Goal: Task Accomplishment & Management: Complete application form

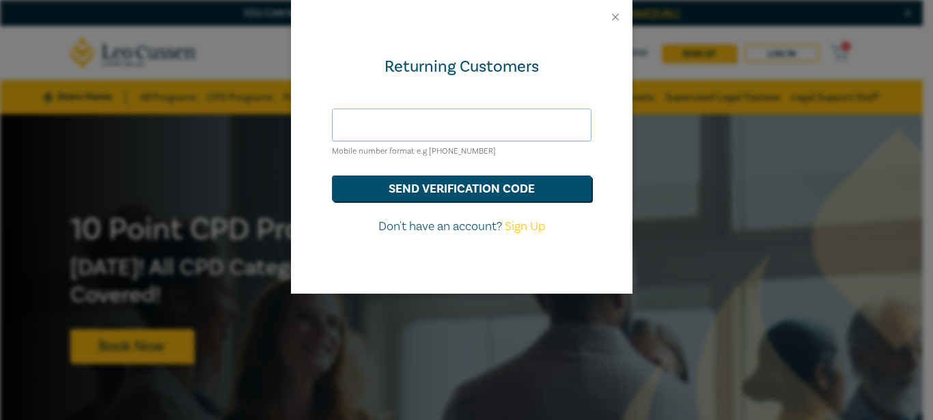
click at [424, 129] on input "text" at bounding box center [462, 125] width 260 height 33
type input "[EMAIL_ADDRESS][DOMAIN_NAME]"
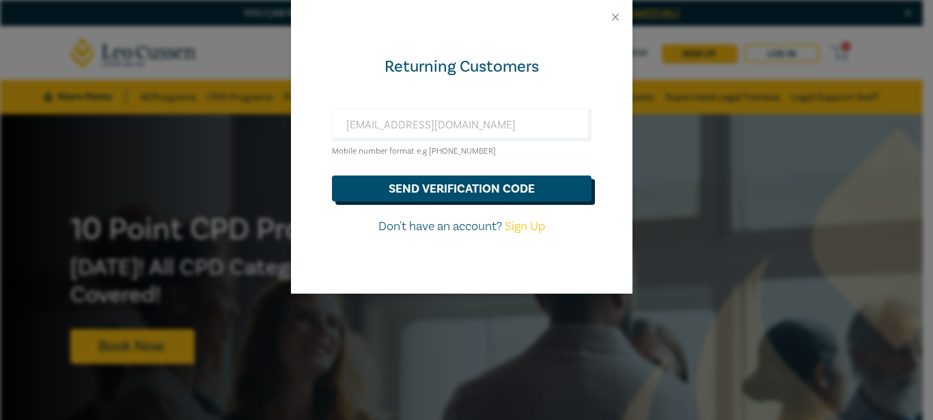
click at [536, 197] on button "send verification code" at bounding box center [462, 189] width 260 height 26
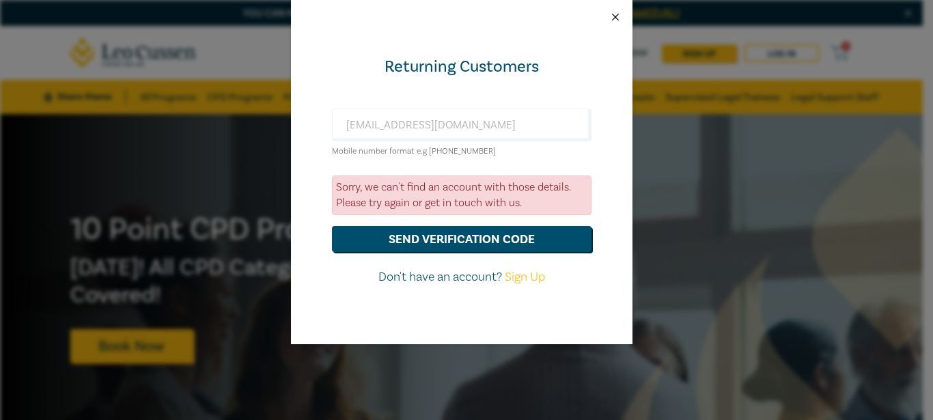
click at [618, 15] on button "Close" at bounding box center [615, 17] width 12 height 12
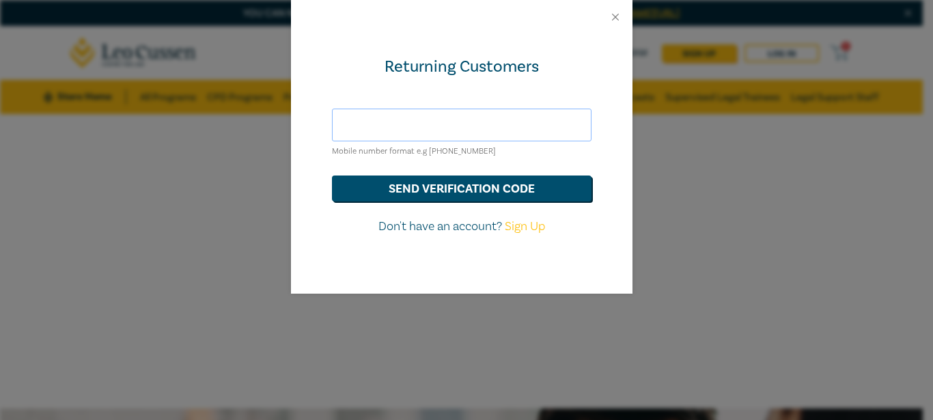
click at [386, 127] on input "text" at bounding box center [462, 125] width 260 height 33
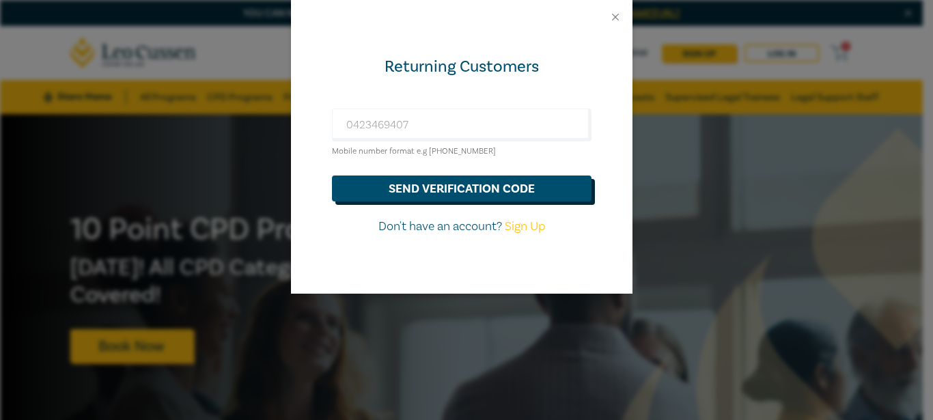
click at [456, 179] on button "send verification code" at bounding box center [462, 189] width 260 height 26
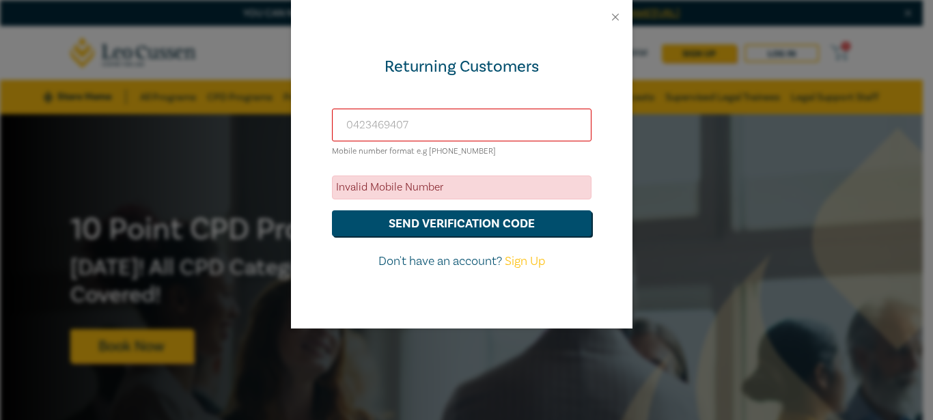
click at [350, 128] on input "0423469407" at bounding box center [462, 125] width 260 height 33
type input "[PHONE_NUMBER]"
click at [452, 237] on form "[PHONE_NUMBER] Mobile number format e.g [PHONE_NUMBER] Invalid Mobile Number se…" at bounding box center [462, 190] width 260 height 162
click at [449, 219] on button "send verification code" at bounding box center [462, 223] width 260 height 26
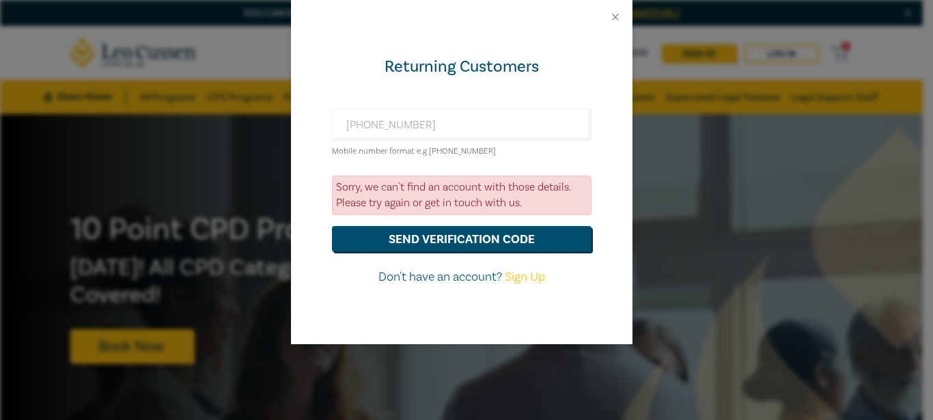
click at [528, 279] on link "Sign Up" at bounding box center [525, 277] width 40 height 16
select select "AU"
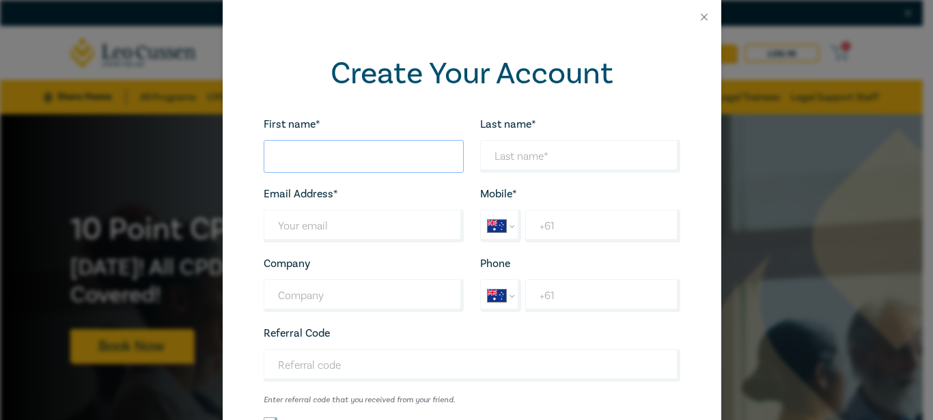
click at [346, 159] on input "First name*" at bounding box center [364, 156] width 200 height 33
type input "Miyuru"
type input "Dissanayake"
type input "[EMAIL_ADDRESS][DOMAIN_NAME]"
click at [560, 231] on input "+61" at bounding box center [602, 226] width 154 height 33
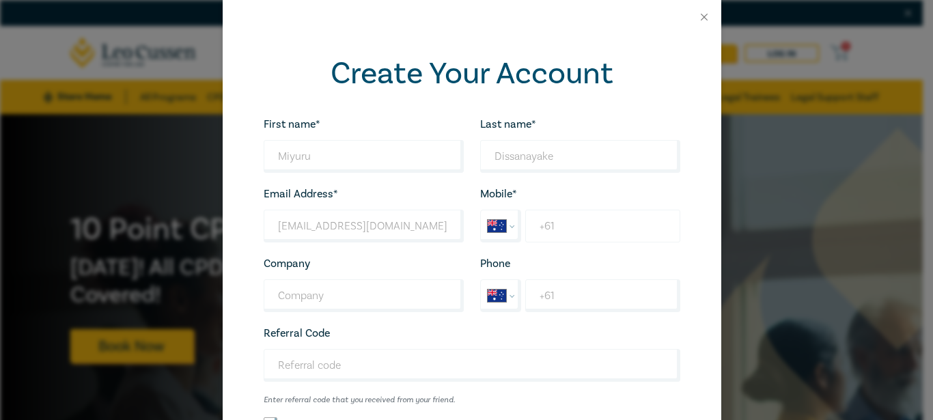
type input "[PHONE_NUMBER]"
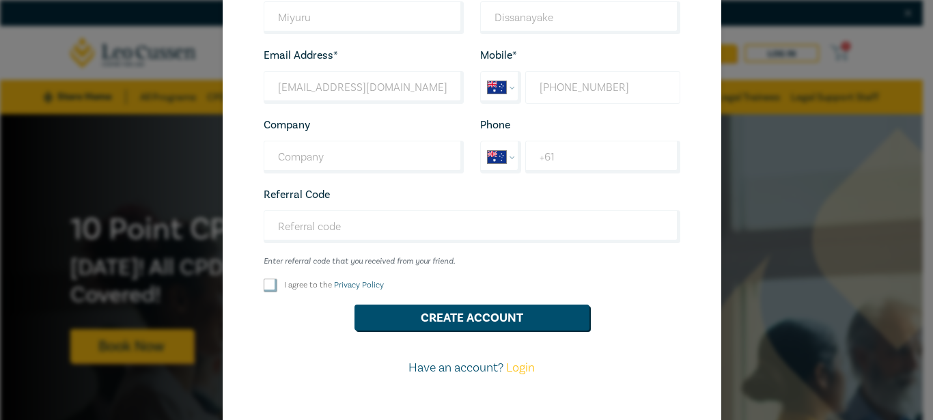
scroll to position [176, 0]
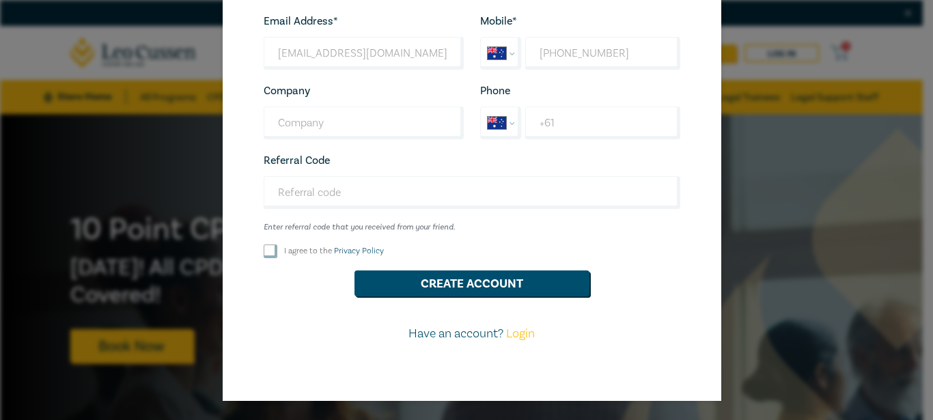
click at [266, 253] on input "I agree to the Privacy Policy" at bounding box center [271, 252] width 14 height 14
checkbox input "true"
click at [504, 287] on button "Create Account" at bounding box center [472, 284] width 235 height 26
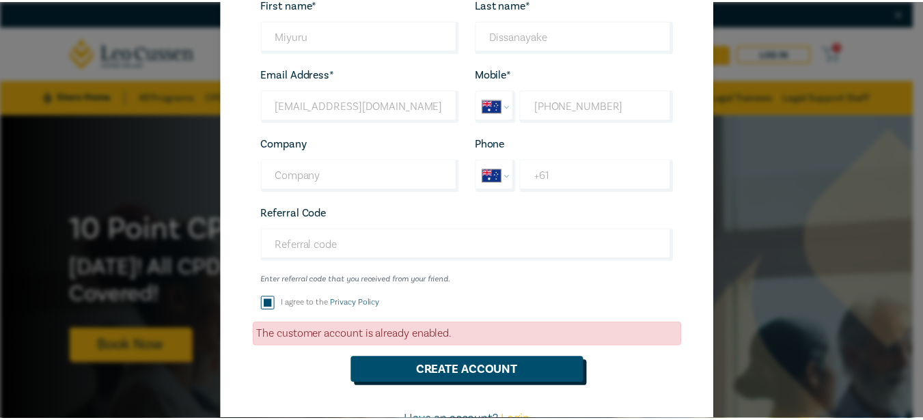
scroll to position [137, 0]
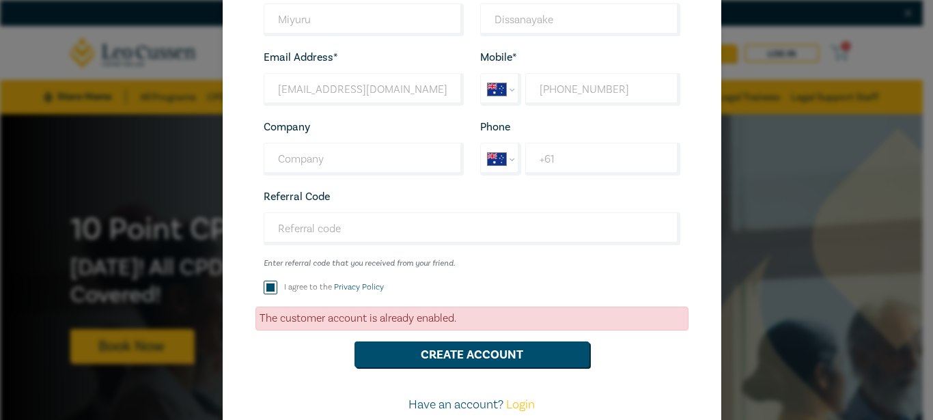
click at [520, 409] on link "Login" at bounding box center [520, 405] width 29 height 16
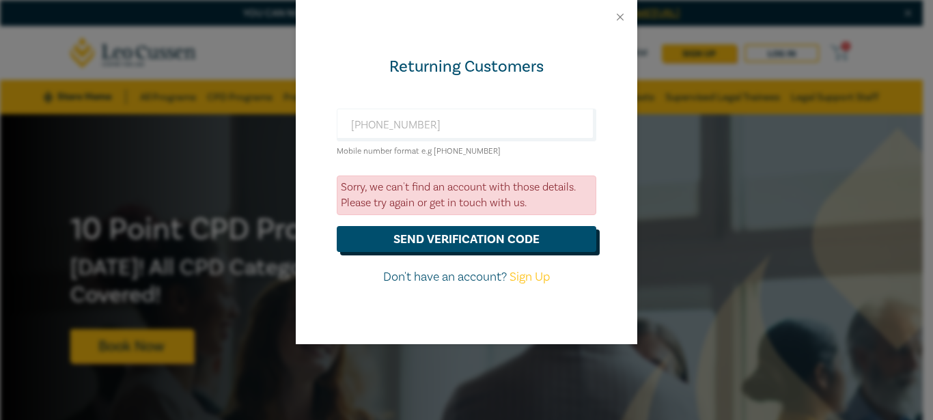
click at [448, 241] on button "send verification code" at bounding box center [467, 239] width 260 height 26
click at [618, 19] on button "Close" at bounding box center [620, 17] width 12 height 12
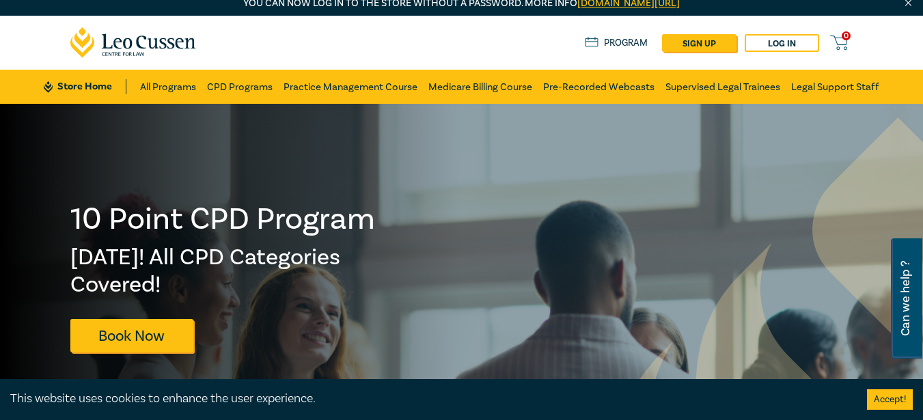
scroll to position [0, 0]
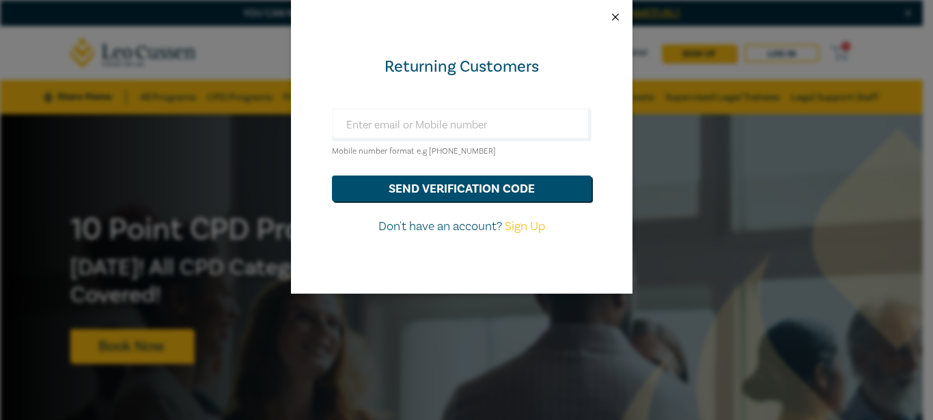
click at [620, 14] on button "Close" at bounding box center [615, 17] width 12 height 12
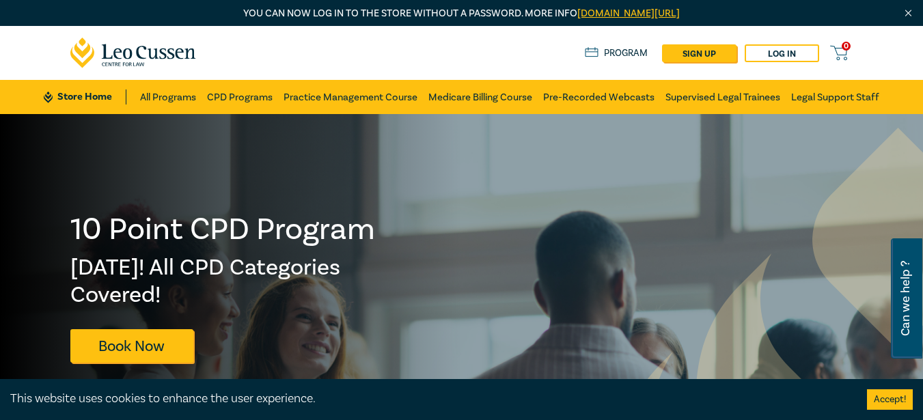
click at [623, 54] on link "Program" at bounding box center [617, 53] width 64 height 15
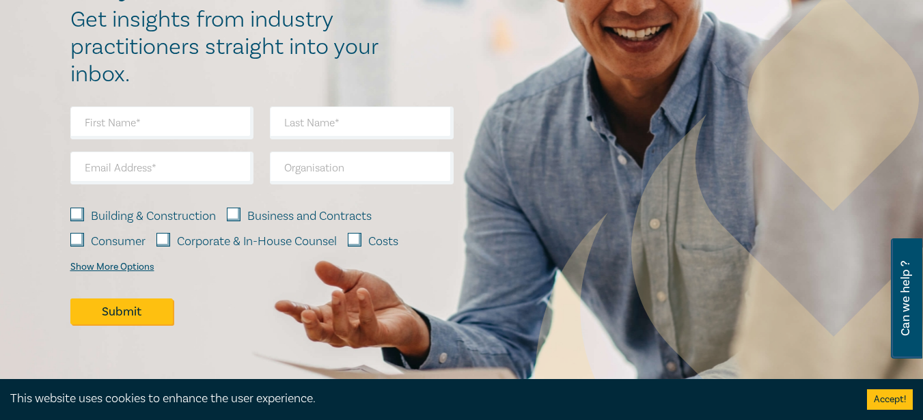
scroll to position [1280, 0]
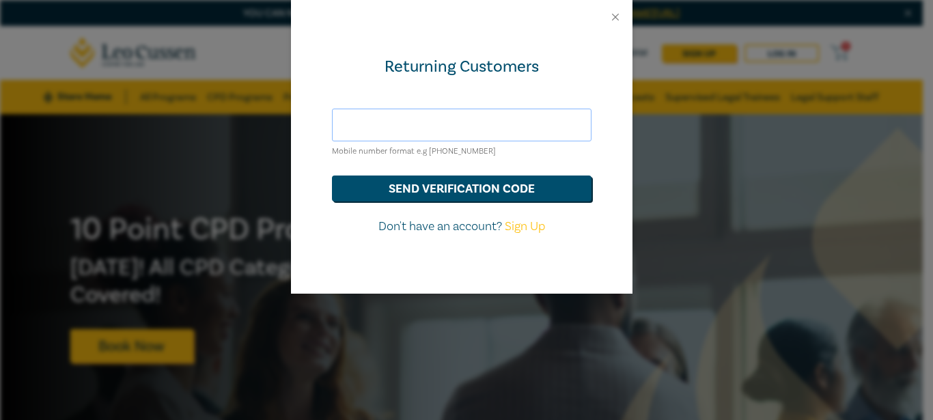
click at [390, 122] on input "text" at bounding box center [462, 125] width 260 height 33
type input "[EMAIL_ADDRESS][DOMAIN_NAME]"
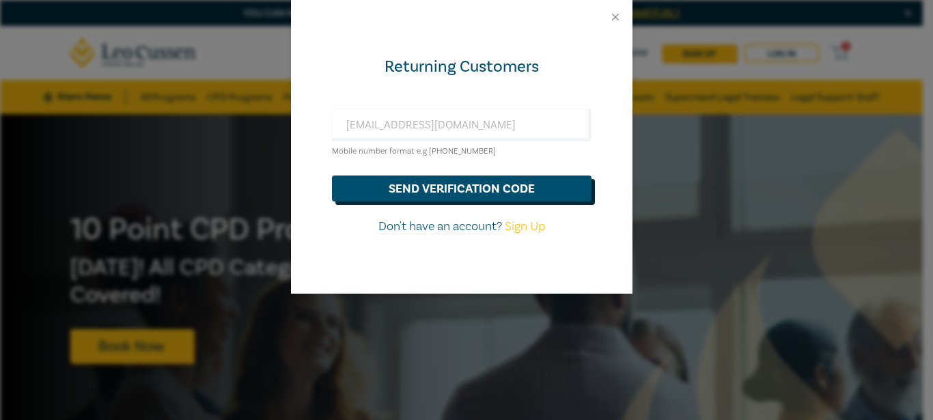
click at [409, 187] on button "send verification code" at bounding box center [462, 189] width 260 height 26
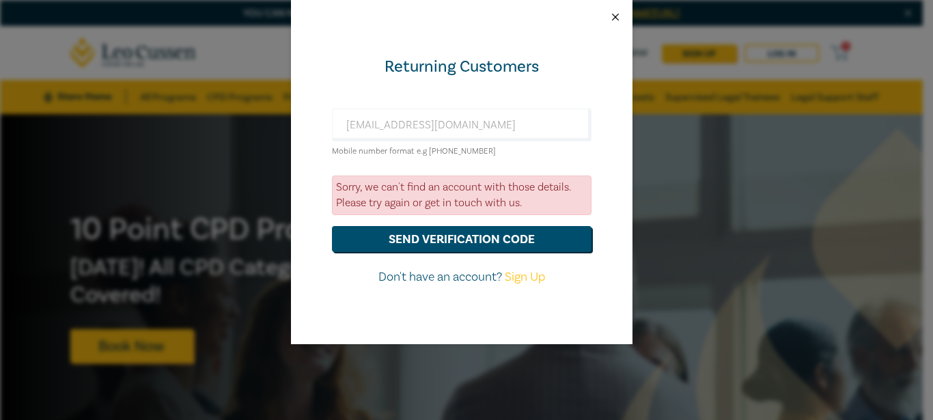
click at [620, 16] on button "Close" at bounding box center [615, 17] width 12 height 12
